Goal: Contribute content: Add original content to the website for others to see

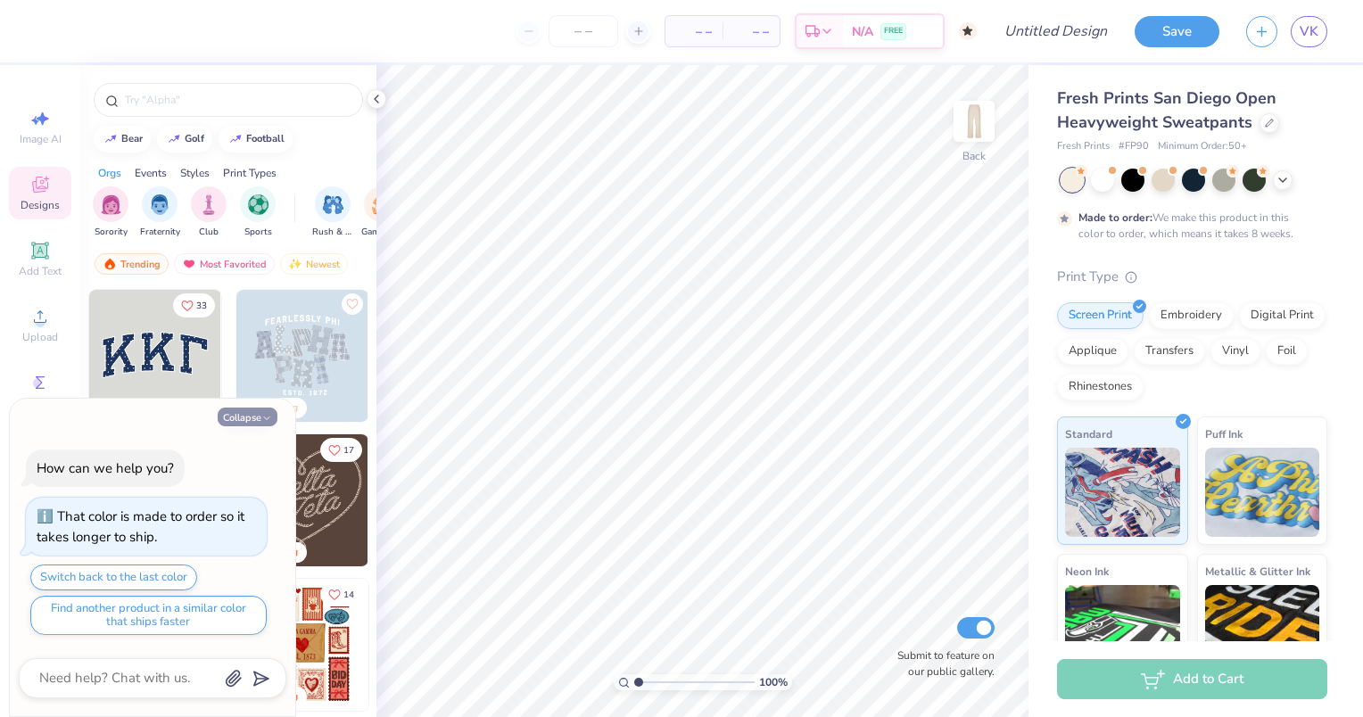
click at [236, 419] on button "Collapse" at bounding box center [248, 417] width 60 height 19
type textarea "x"
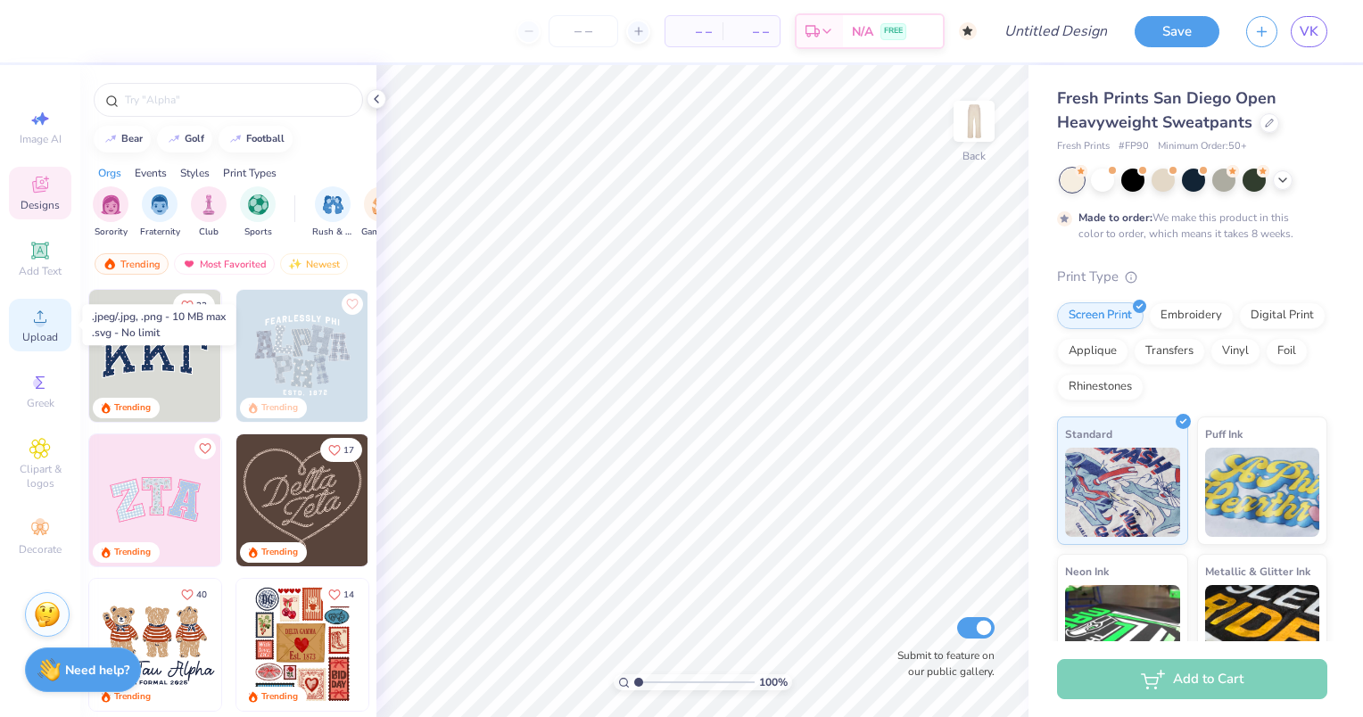
click at [37, 332] on span "Upload" at bounding box center [40, 337] width 36 height 14
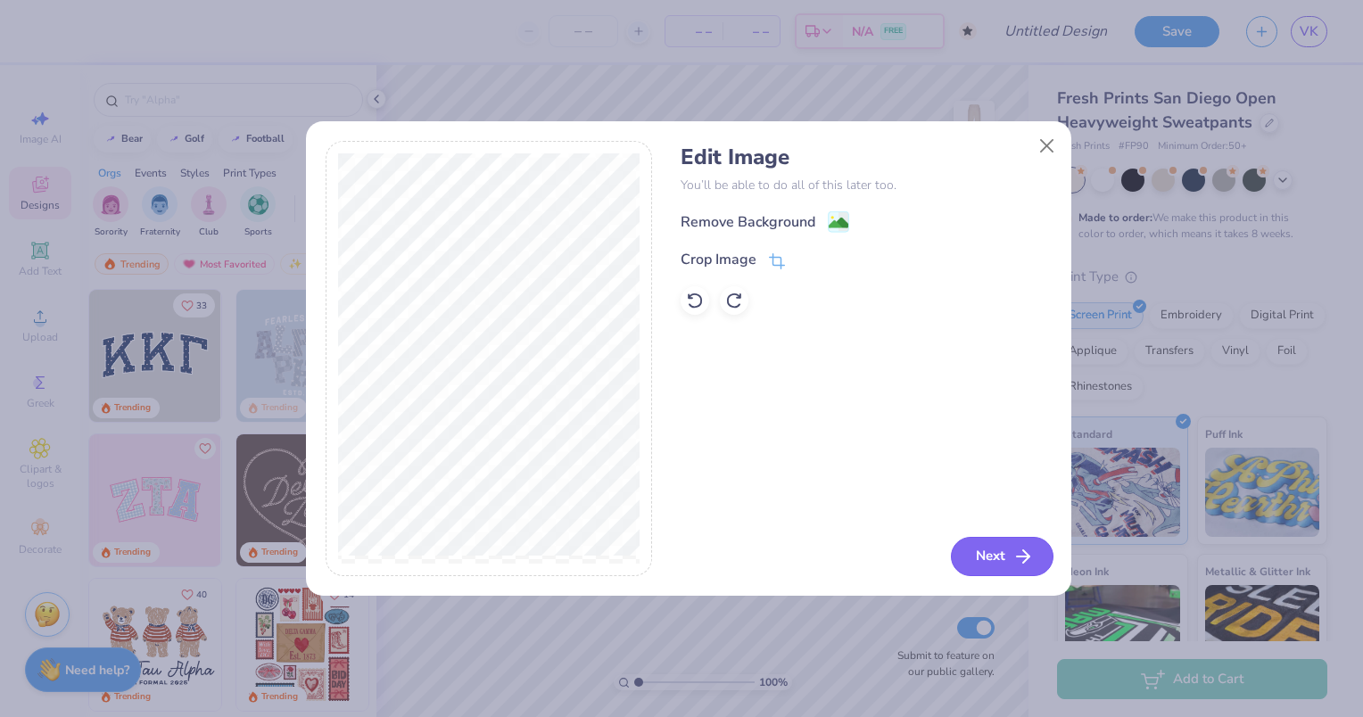
click at [968, 547] on button "Next" at bounding box center [1002, 556] width 103 height 39
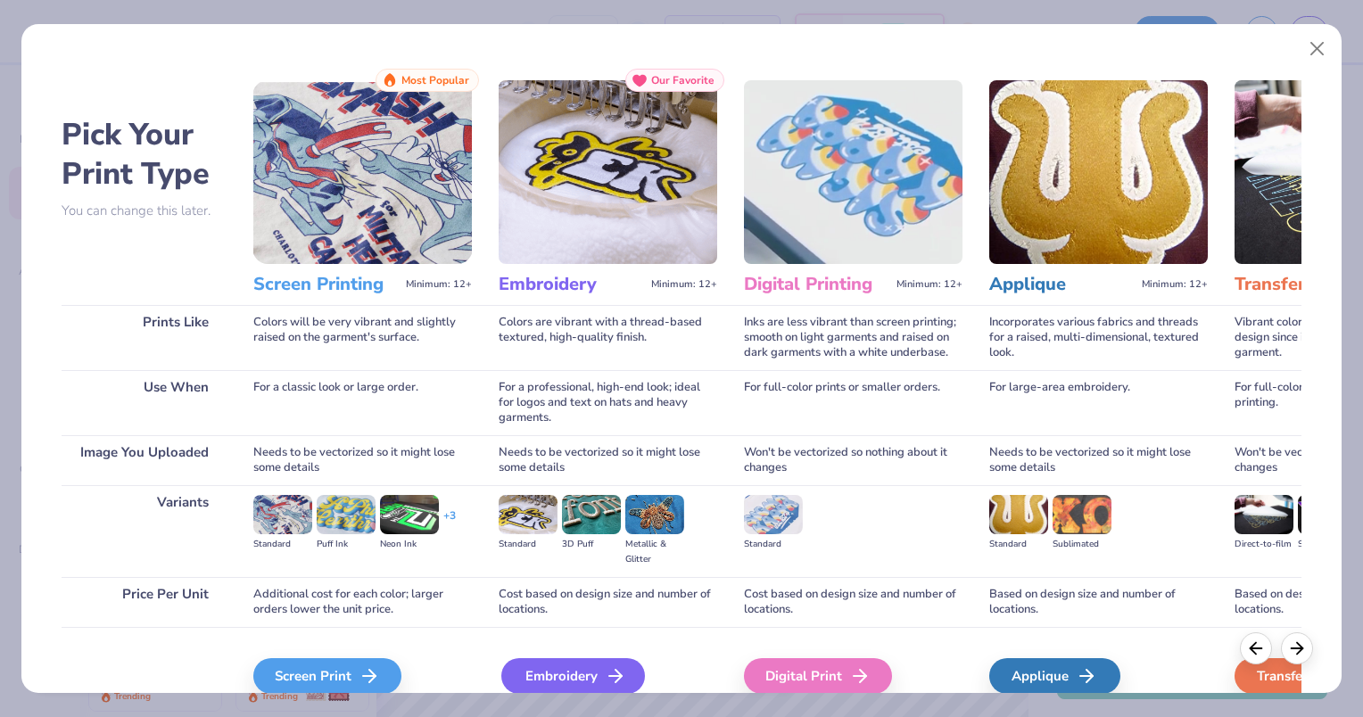
click at [557, 680] on div "Embroidery" at bounding box center [573, 676] width 144 height 36
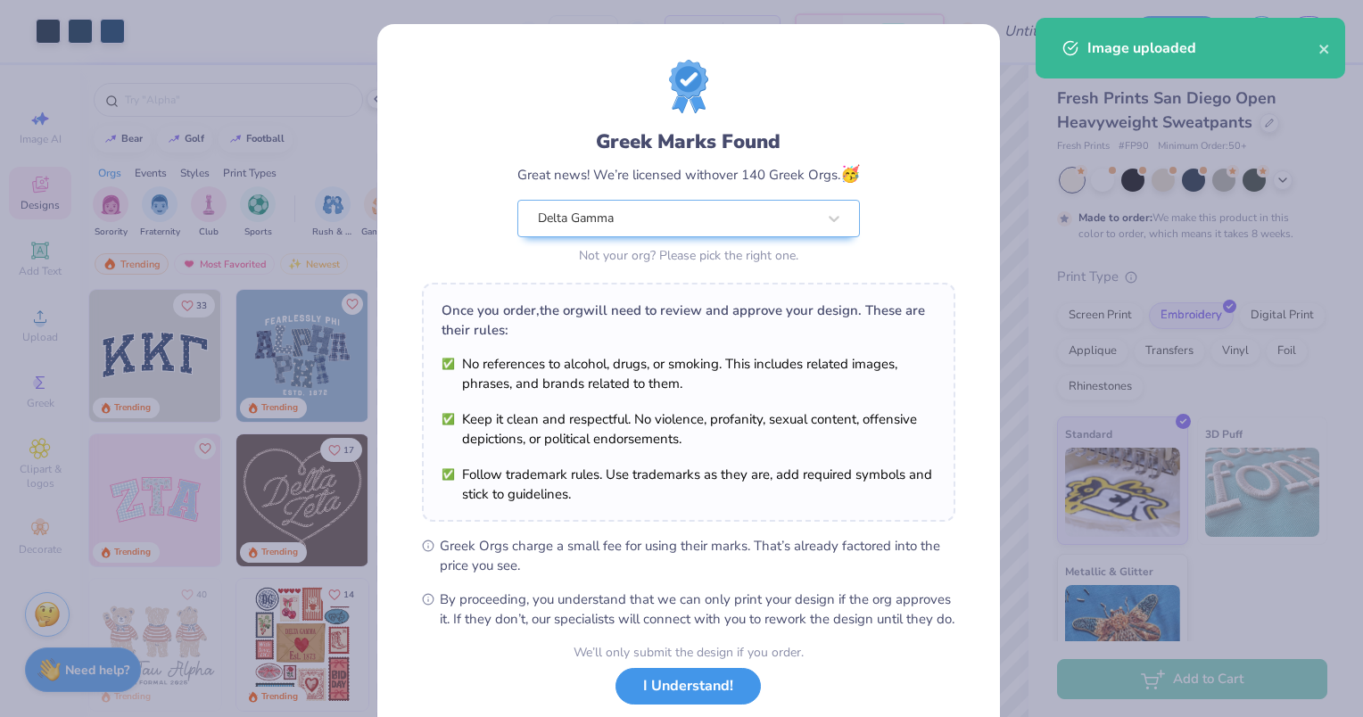
click at [670, 703] on button "I Understand!" at bounding box center [688, 686] width 145 height 37
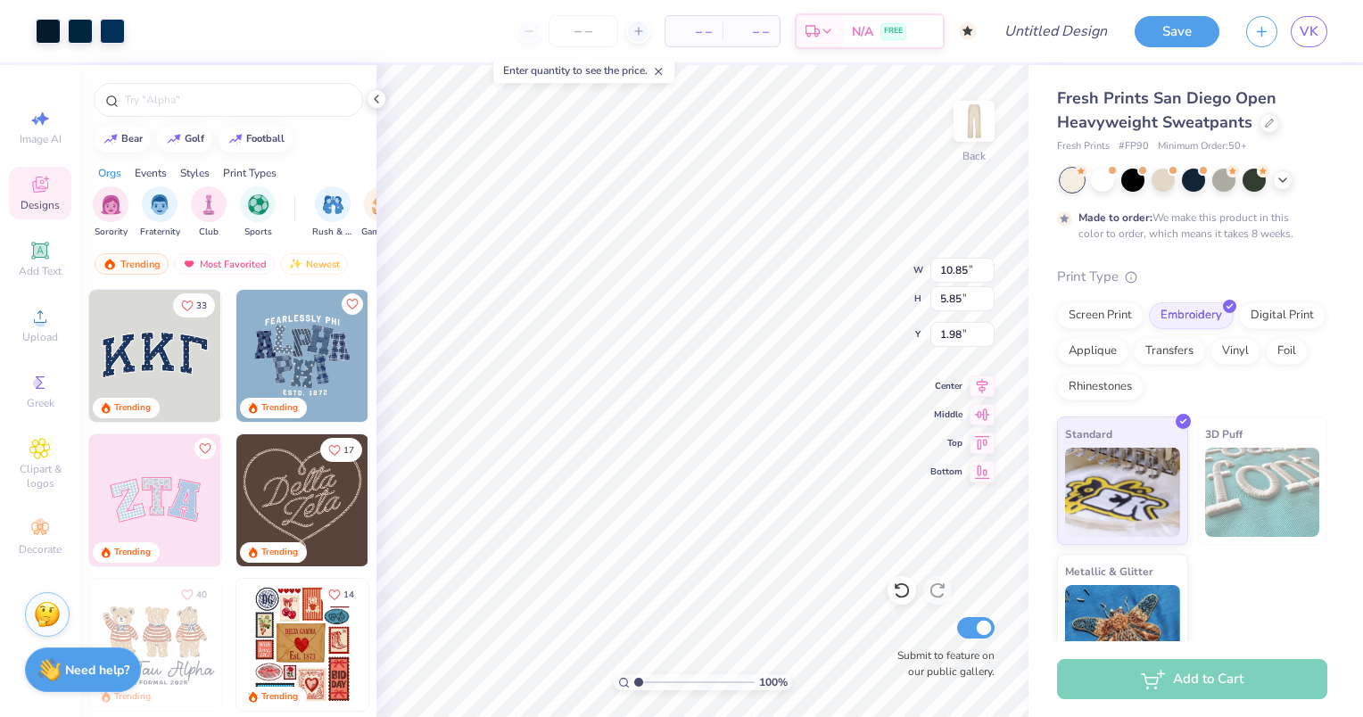
type input "1.98"
type input "4.63"
type input "2.50"
type input "2.45"
click at [1047, 37] on input "Design Title" at bounding box center [1077, 31] width 87 height 36
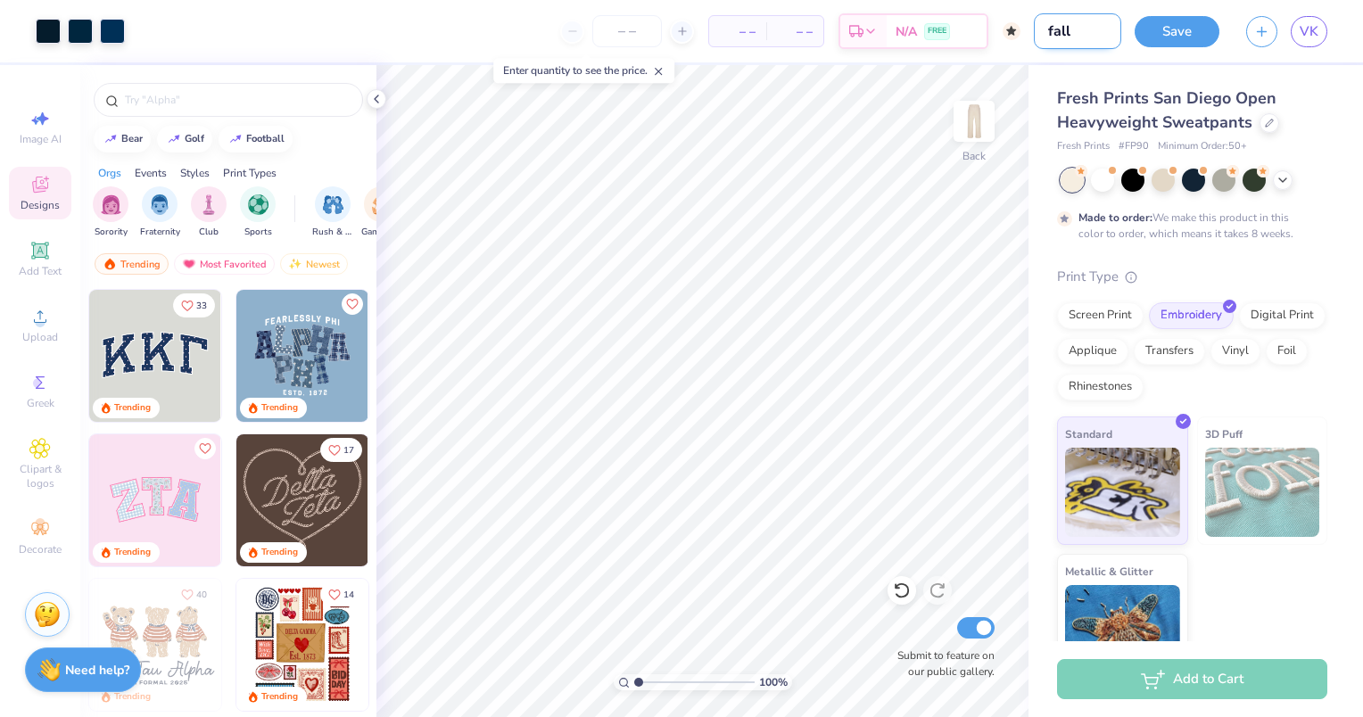
type input "fall 2026 top"
click at [1078, 27] on input "fall 2026 top" at bounding box center [1077, 31] width 87 height 36
type input "fall 2026 bottoms"
click at [1206, 33] on button "Save" at bounding box center [1177, 28] width 85 height 31
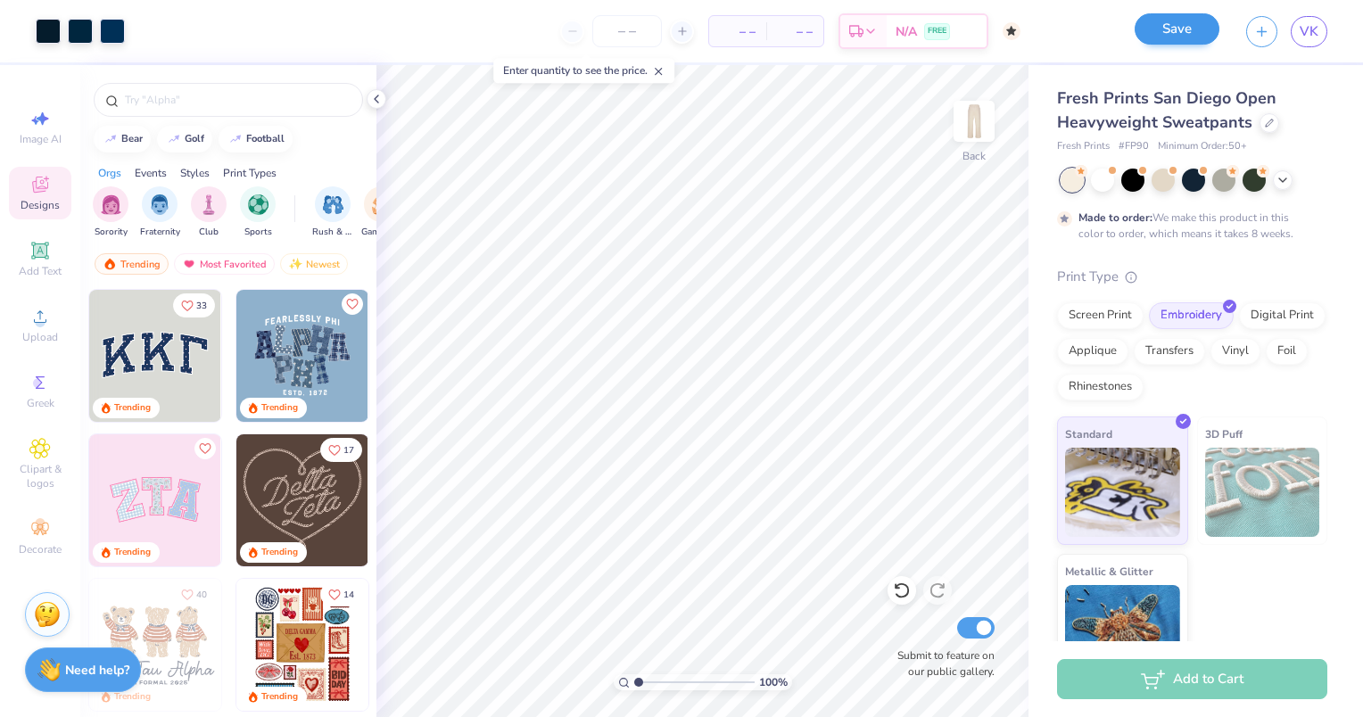
scroll to position [0, 0]
